Goal: Find specific page/section: Find specific page/section

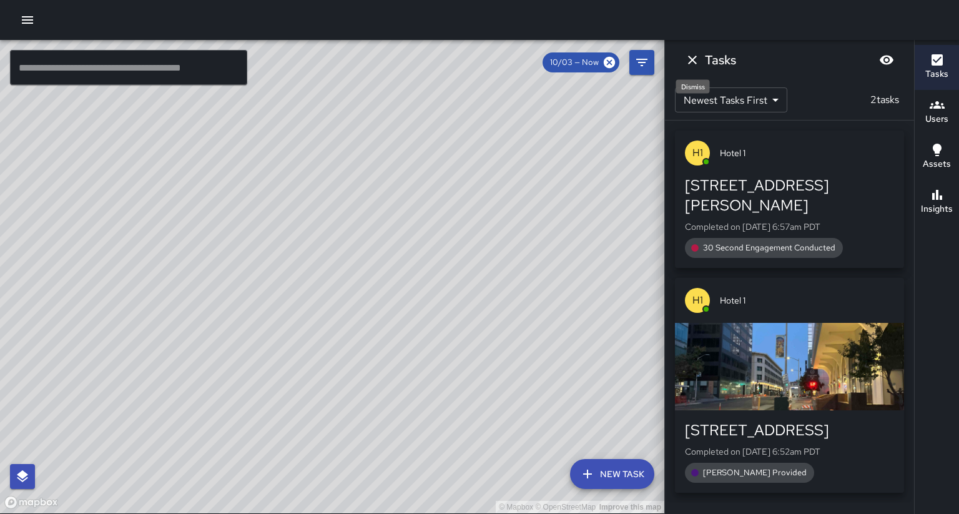
click at [689, 54] on icon "Dismiss" at bounding box center [692, 59] width 15 height 15
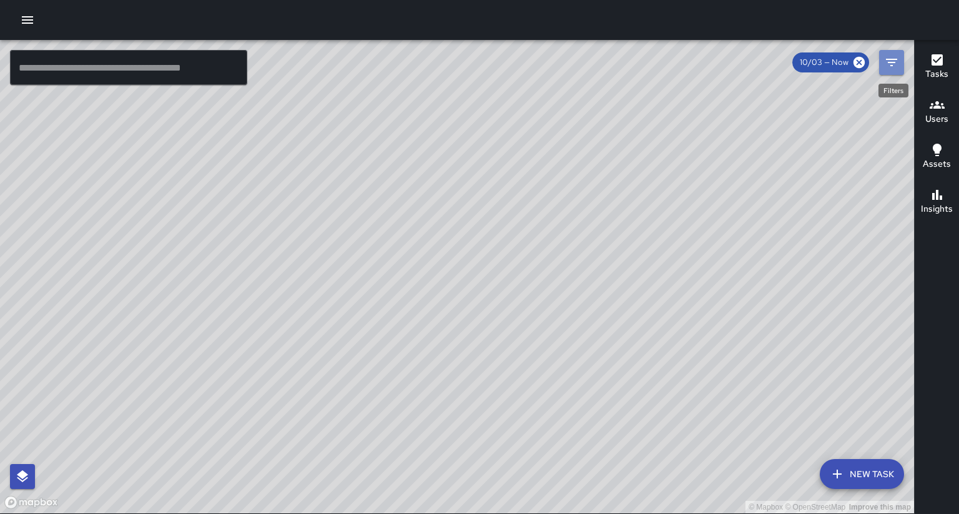
click at [899, 62] on button "Filters" at bounding box center [891, 62] width 25 height 25
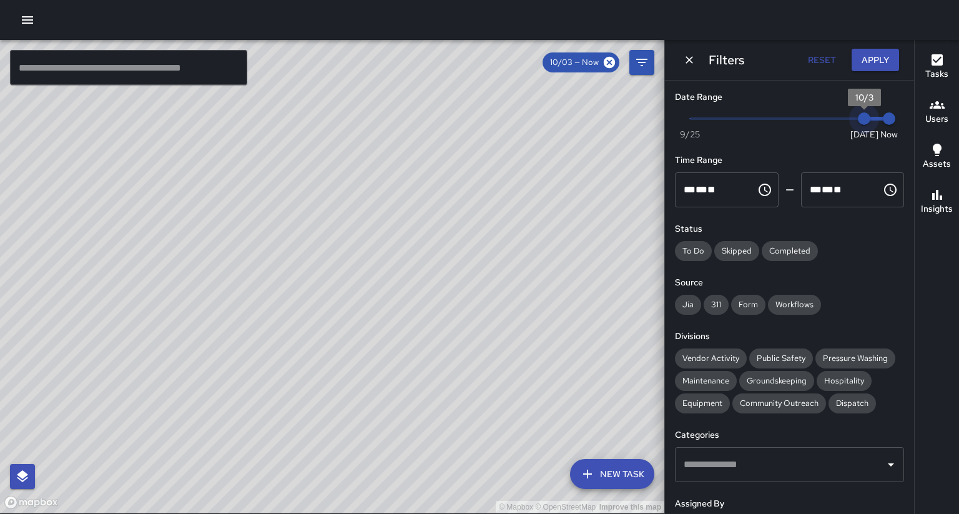
type input "*"
drag, startPoint x: 859, startPoint y: 118, endPoint x: 851, endPoint y: 118, distance: 7.5
click at [845, 118] on span "10/2" at bounding box center [839, 118] width 12 height 12
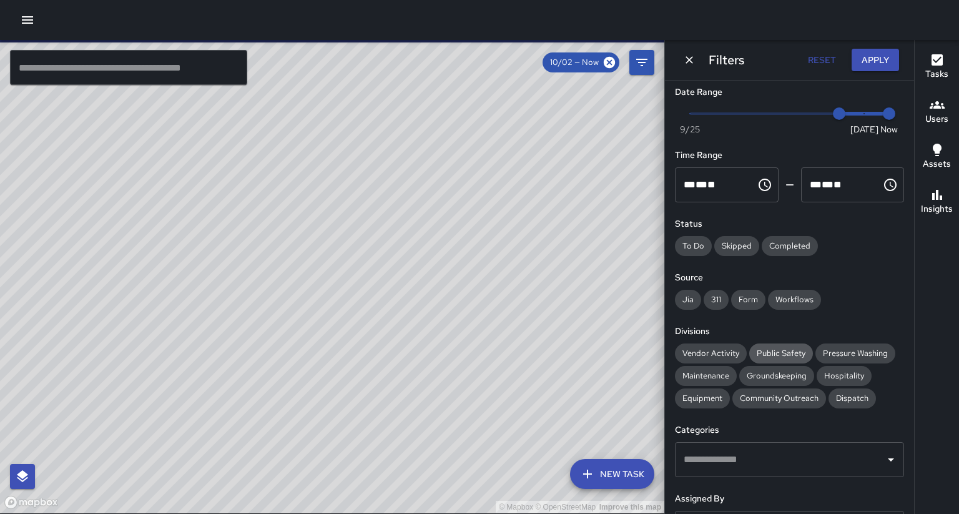
click at [759, 347] on span "Public Safety" at bounding box center [781, 353] width 64 height 12
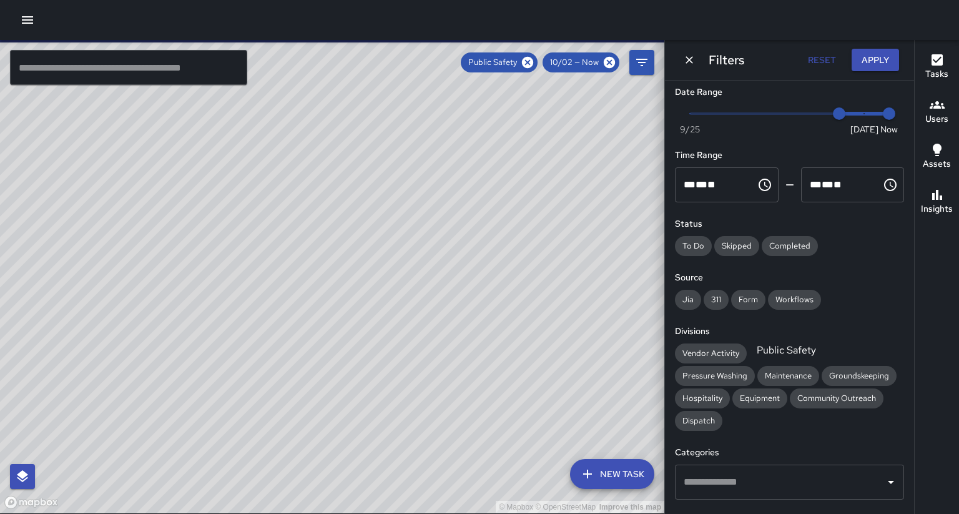
scroll to position [6, 0]
drag, startPoint x: 571, startPoint y: 285, endPoint x: 526, endPoint y: 348, distance: 77.4
click at [526, 349] on div "© Mapbox © OpenStreetMap Improve this map" at bounding box center [332, 276] width 664 height 473
drag, startPoint x: 511, startPoint y: 240, endPoint x: 494, endPoint y: 268, distance: 32.8
click at [494, 268] on div "© Mapbox © OpenStreetMap Improve this map" at bounding box center [332, 276] width 664 height 473
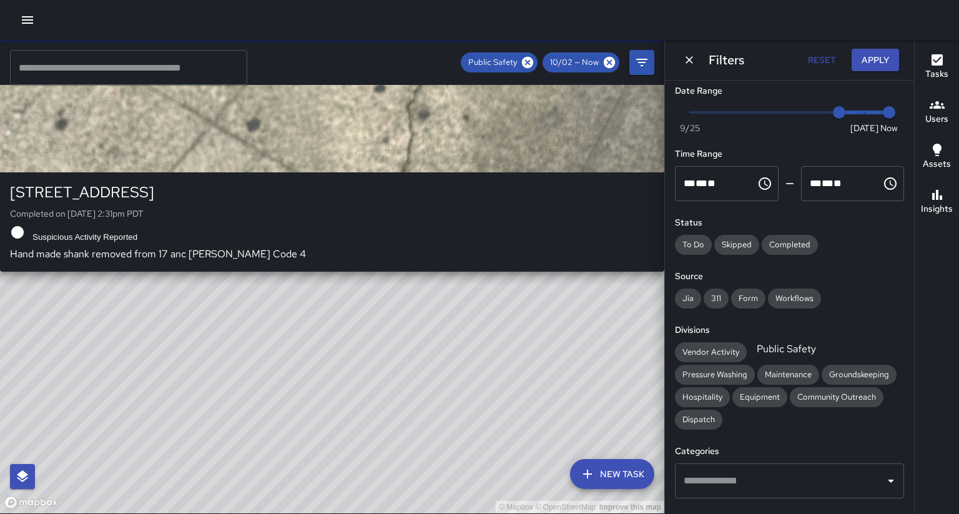
click at [311, 294] on div "© Mapbox © OpenStreetMap Improve this map S5 Sierra 5 1728 Franklin Street Comp…" at bounding box center [332, 276] width 664 height 473
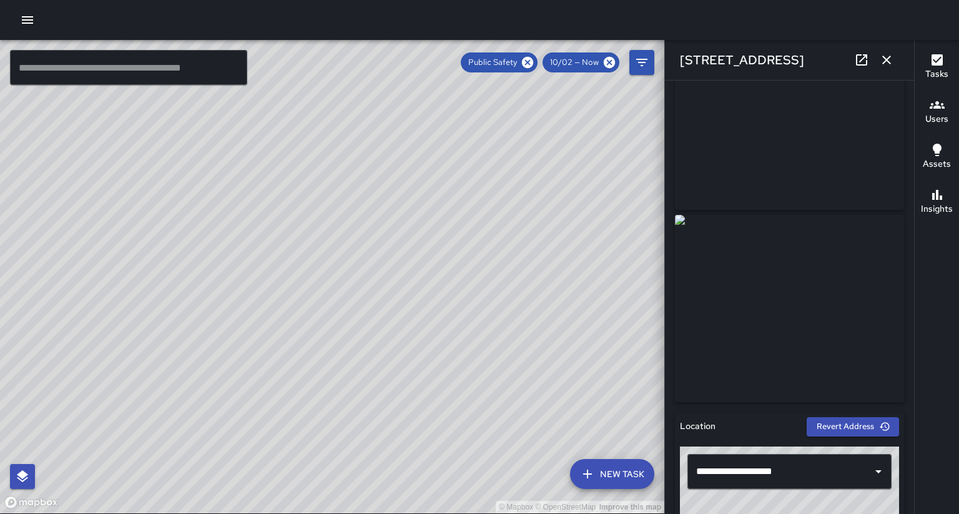
scroll to position [70, 0]
click at [860, 57] on icon at bounding box center [861, 59] width 15 height 15
drag, startPoint x: 574, startPoint y: 110, endPoint x: 502, endPoint y: 207, distance: 120.1
click at [502, 207] on div "© Mapbox © OpenStreetMap Improve this map" at bounding box center [332, 276] width 664 height 473
drag, startPoint x: 578, startPoint y: 99, endPoint x: 558, endPoint y: 145, distance: 49.8
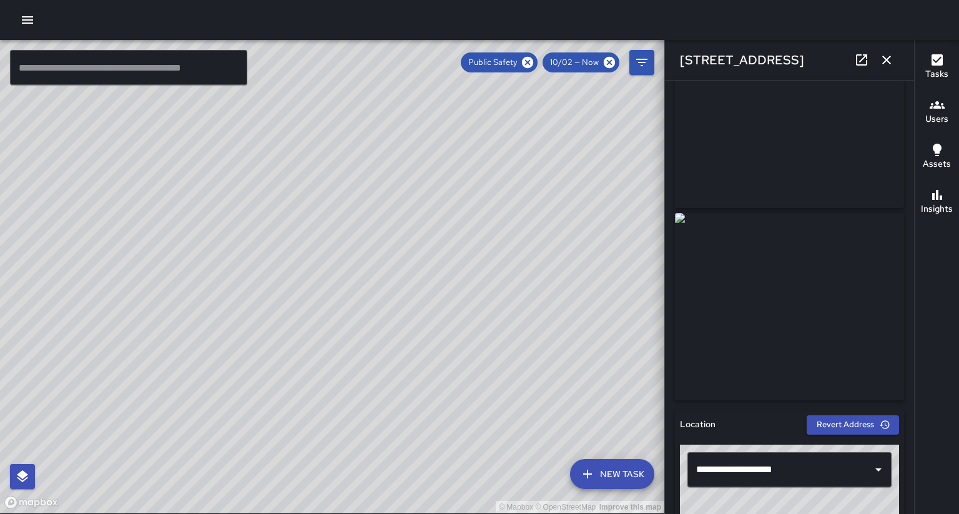
click at [558, 145] on div "© Mapbox © OpenStreetMap Improve this map" at bounding box center [332, 276] width 664 height 473
click at [888, 60] on icon "button" at bounding box center [886, 60] width 9 height 9
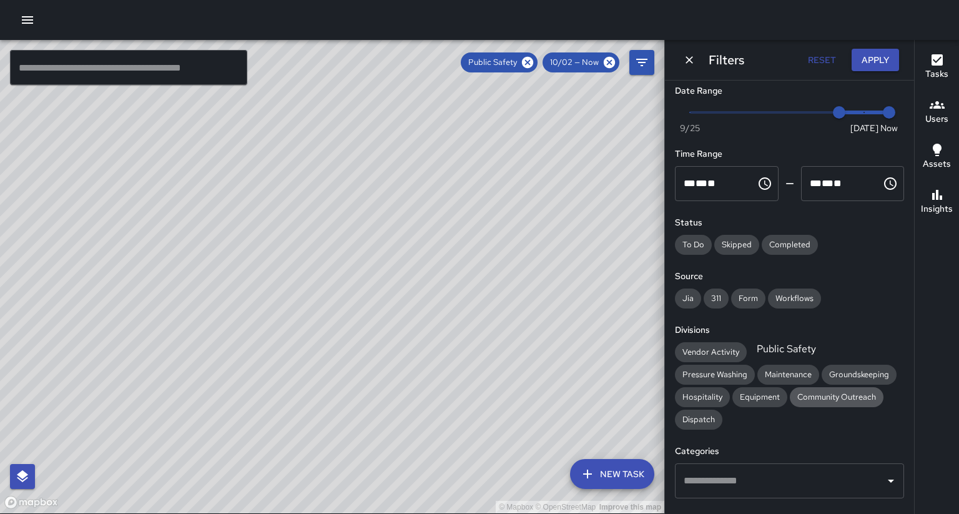
click at [790, 391] on span "Community Outreach" at bounding box center [837, 397] width 94 height 12
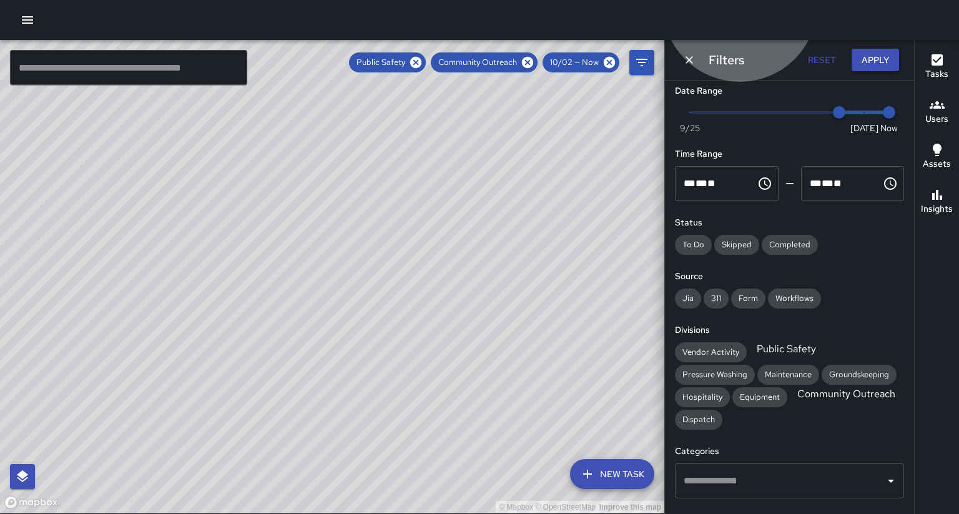
click at [790, 387] on span "Community Outreach" at bounding box center [846, 393] width 113 height 13
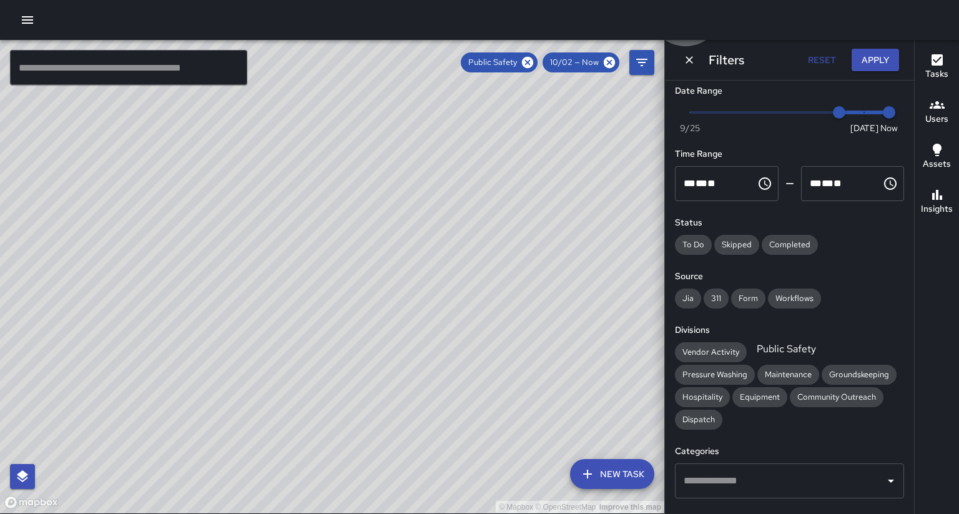
drag, startPoint x: 759, startPoint y: 335, endPoint x: 740, endPoint y: 327, distance: 20.2
click at [759, 342] on span "Public Safety" at bounding box center [786, 348] width 74 height 13
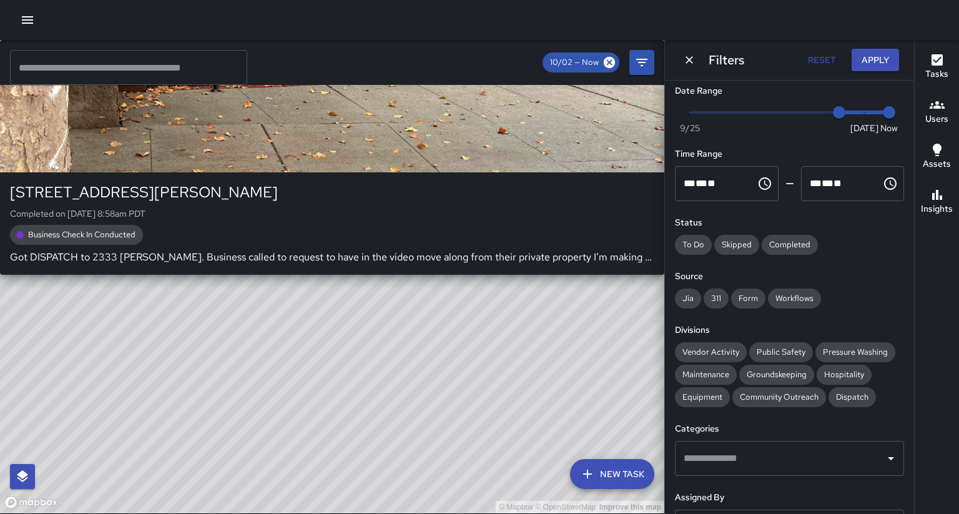
click at [539, 142] on div "© Mapbox © OpenStreetMap Improve this map S2 Sierra 2 2333 Harrison Street Comp…" at bounding box center [332, 276] width 664 height 473
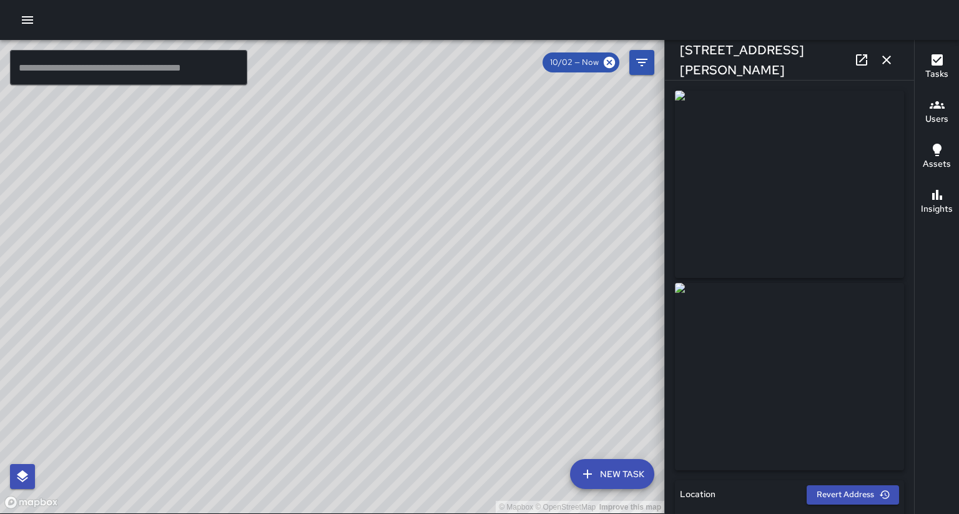
type input "**********"
drag, startPoint x: 557, startPoint y: 155, endPoint x: 553, endPoint y: 149, distance: 6.8
click at [553, 149] on div "© Mapbox © OpenStreetMap Improve this map" at bounding box center [332, 276] width 664 height 473
click at [562, 159] on div "© Mapbox © OpenStreetMap Improve this map" at bounding box center [332, 276] width 664 height 473
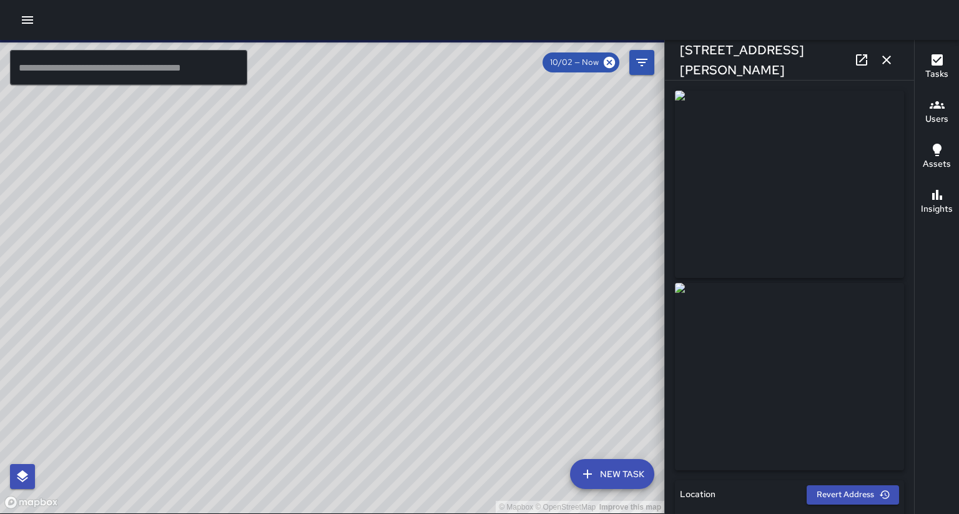
type input "**********"
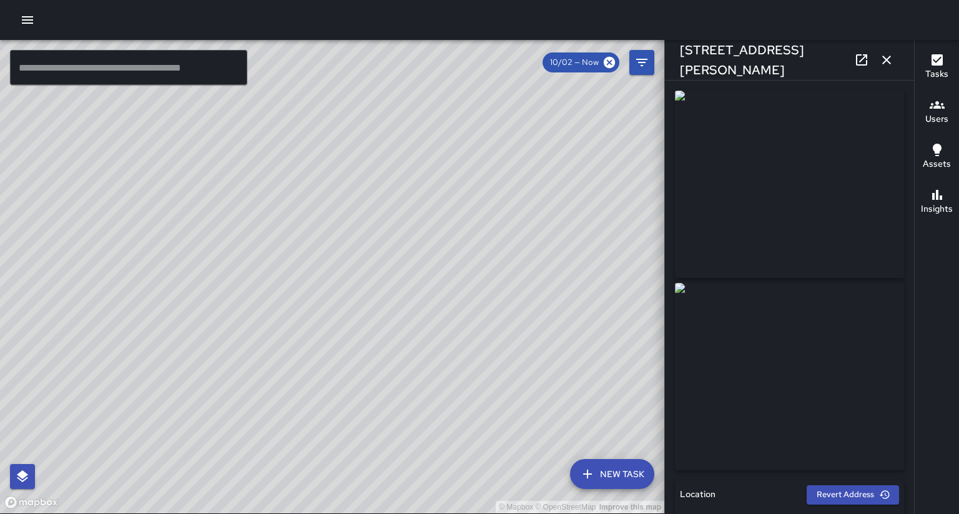
type input "**********"
